Goal: Task Accomplishment & Management: Manage account settings

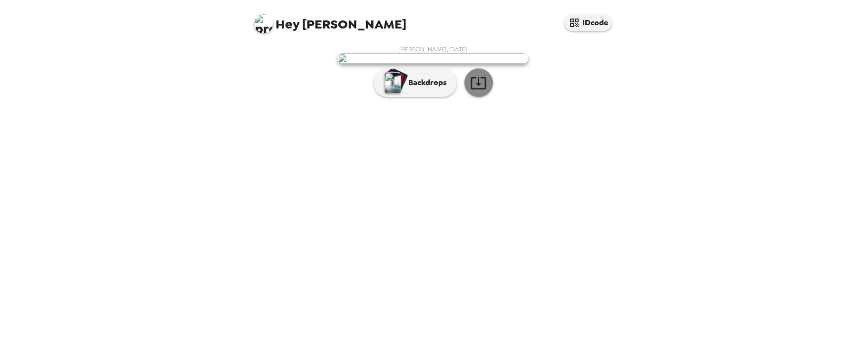
click at [478, 89] on icon "button" at bounding box center [477, 83] width 15 height 12
